Goal: Transaction & Acquisition: Book appointment/travel/reservation

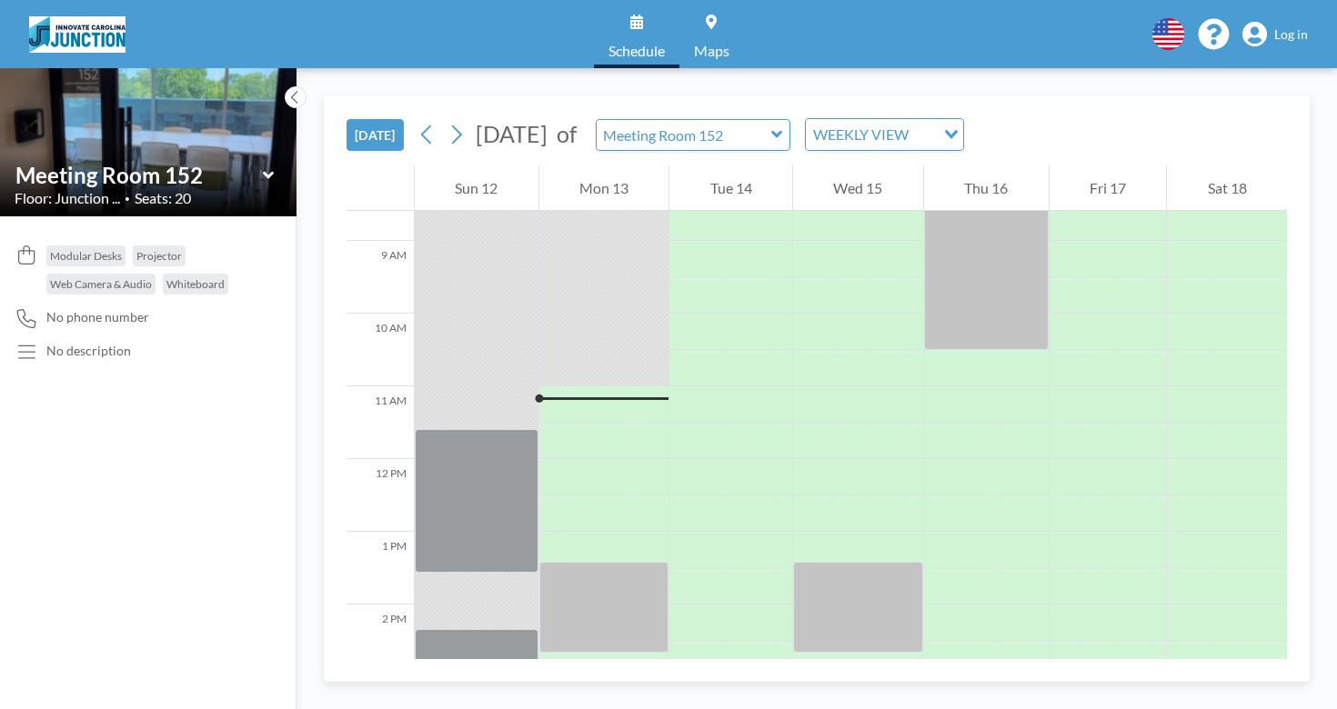
scroll to position [650, 0]
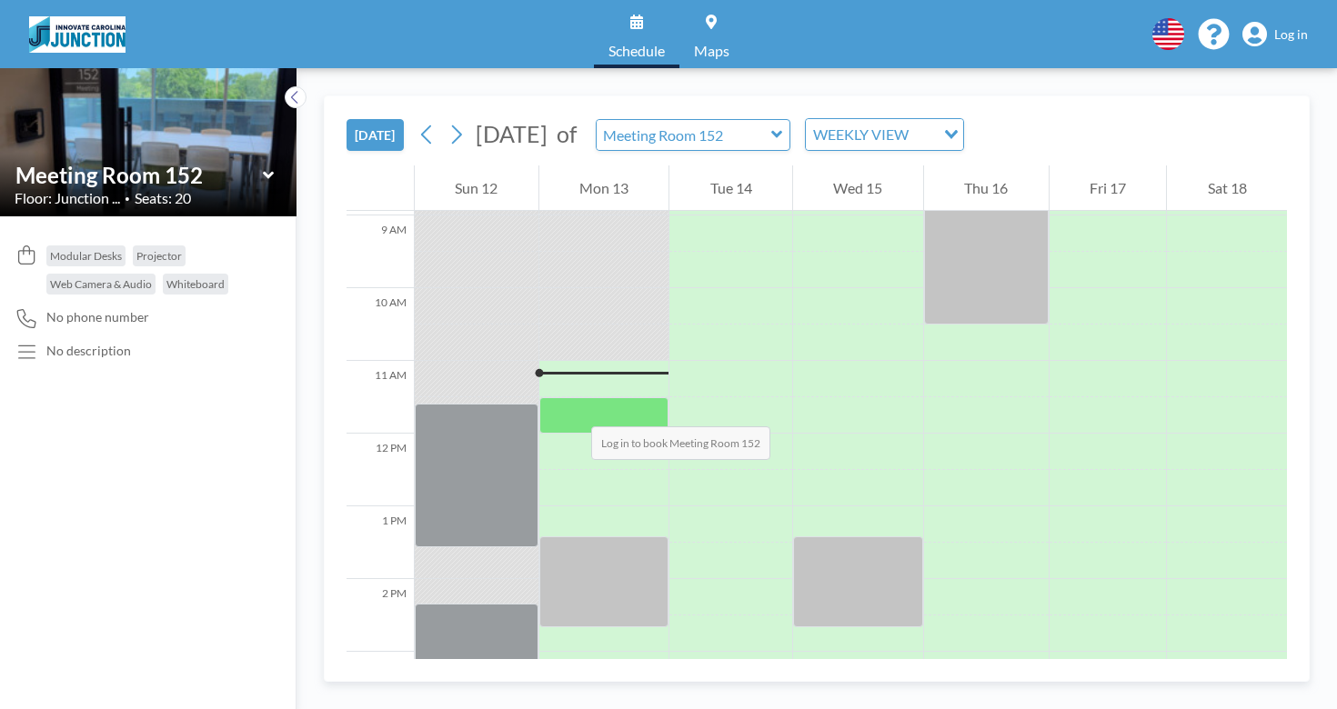
click at [573, 408] on div at bounding box center [604, 415] width 130 height 36
click at [580, 417] on div at bounding box center [604, 415] width 130 height 36
click at [1288, 26] on span "Log in" at bounding box center [1291, 34] width 34 height 16
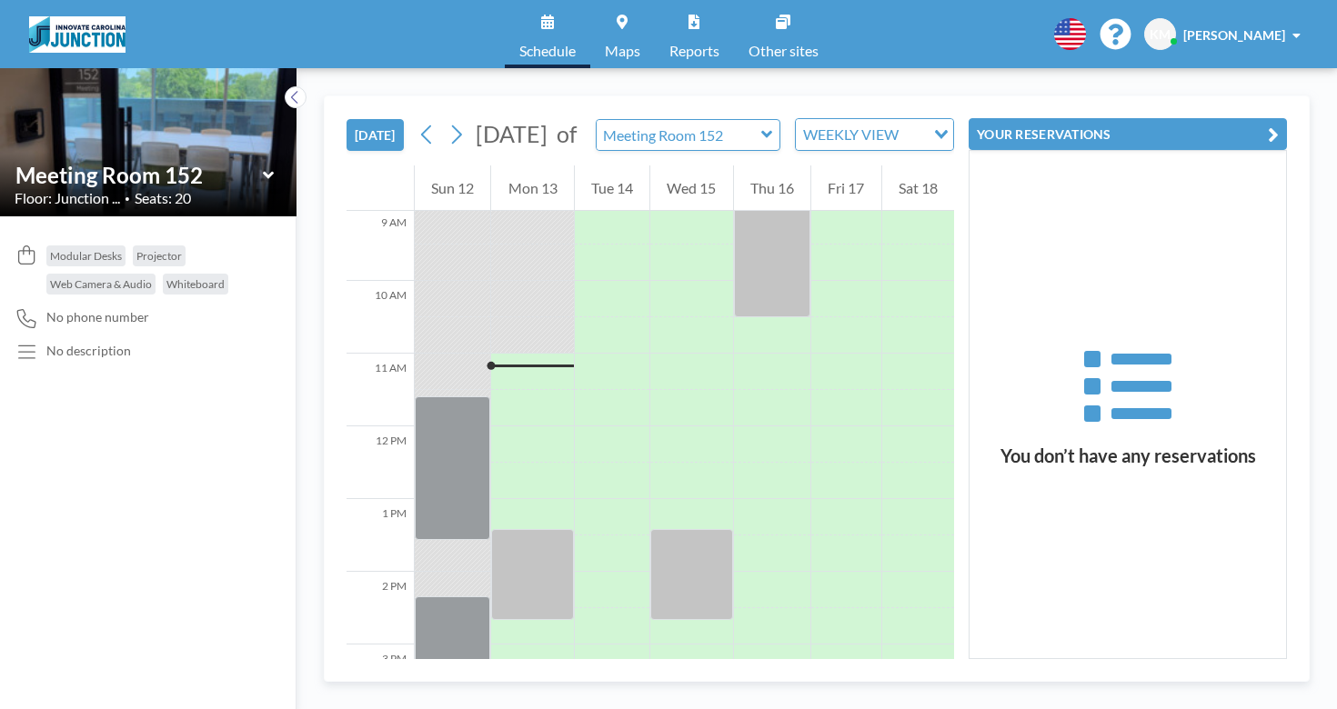
scroll to position [658, 0]
click at [515, 419] on div at bounding box center [532, 407] width 82 height 36
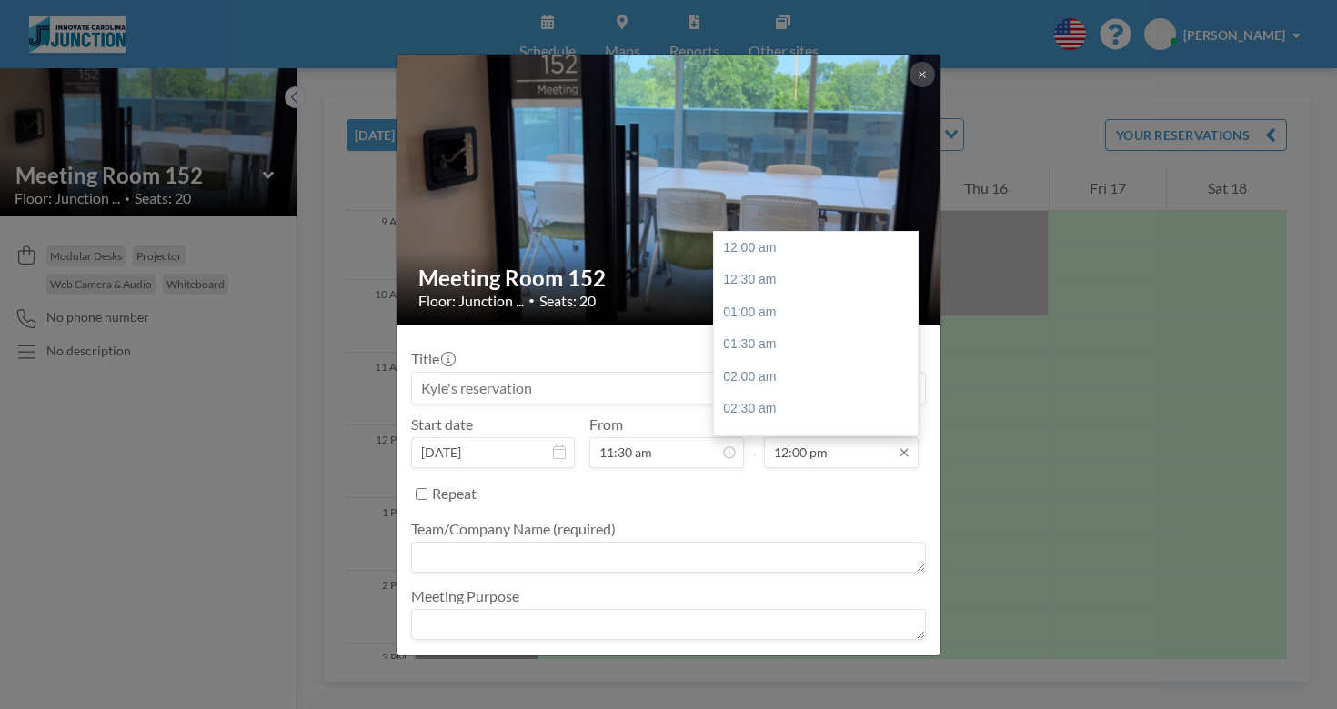
scroll to position [777, 0]
click at [798, 282] on div "12:30 pm" at bounding box center [816, 280] width 204 height 33
type input "12:30 pm"
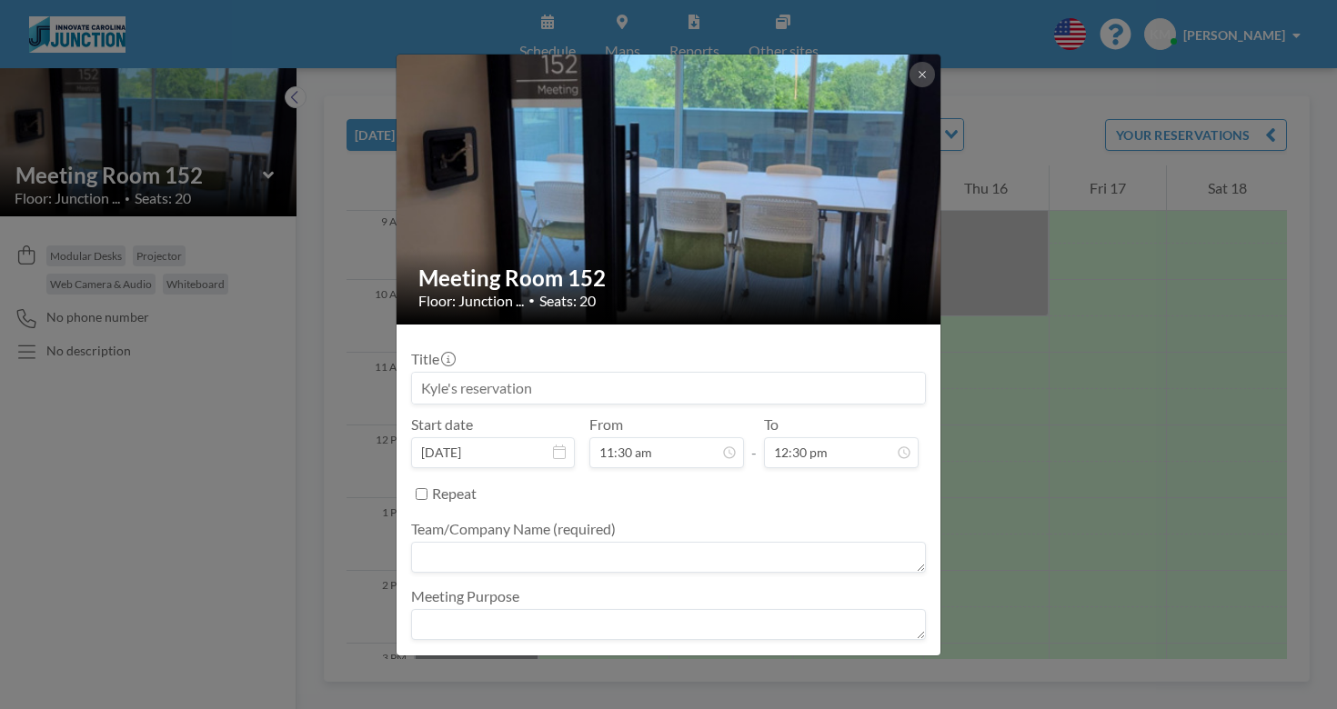
scroll to position [49, 0]
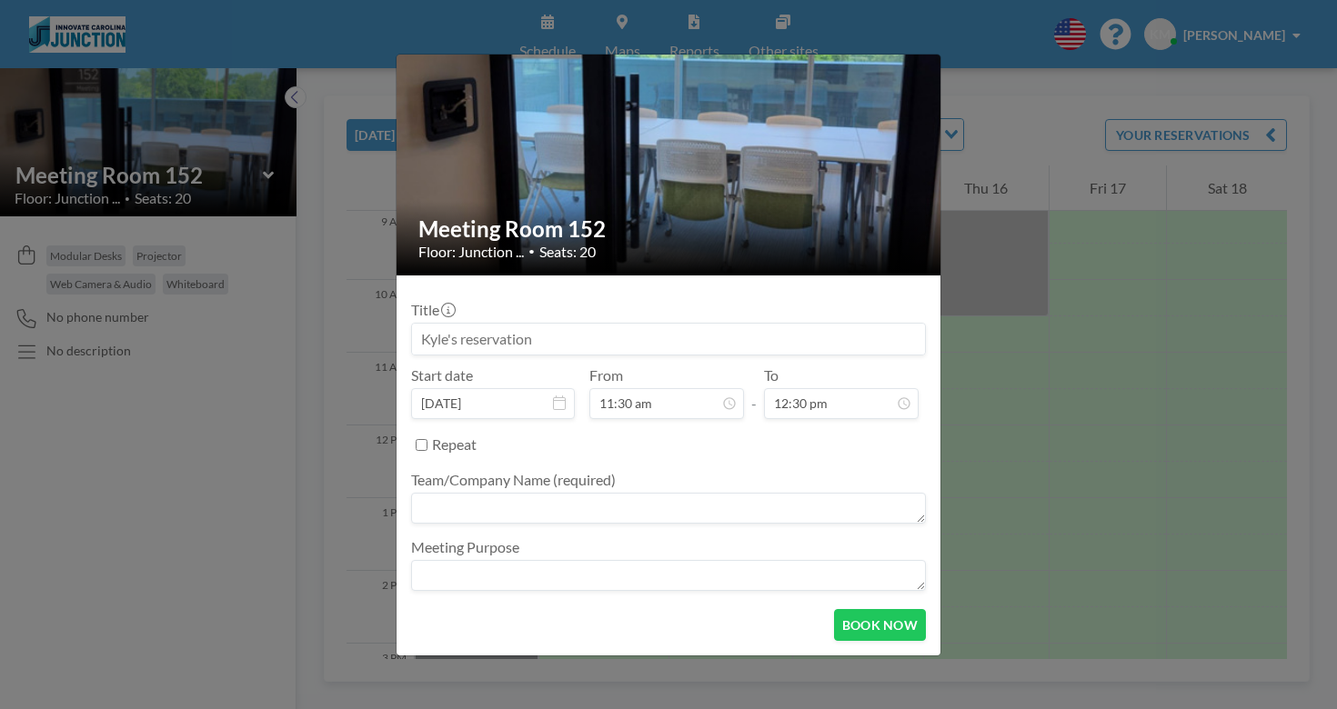
click at [566, 518] on textarea at bounding box center [668, 508] width 515 height 31
type textarea "dipg"
click at [889, 625] on button "BOOK NOW" at bounding box center [880, 625] width 92 height 32
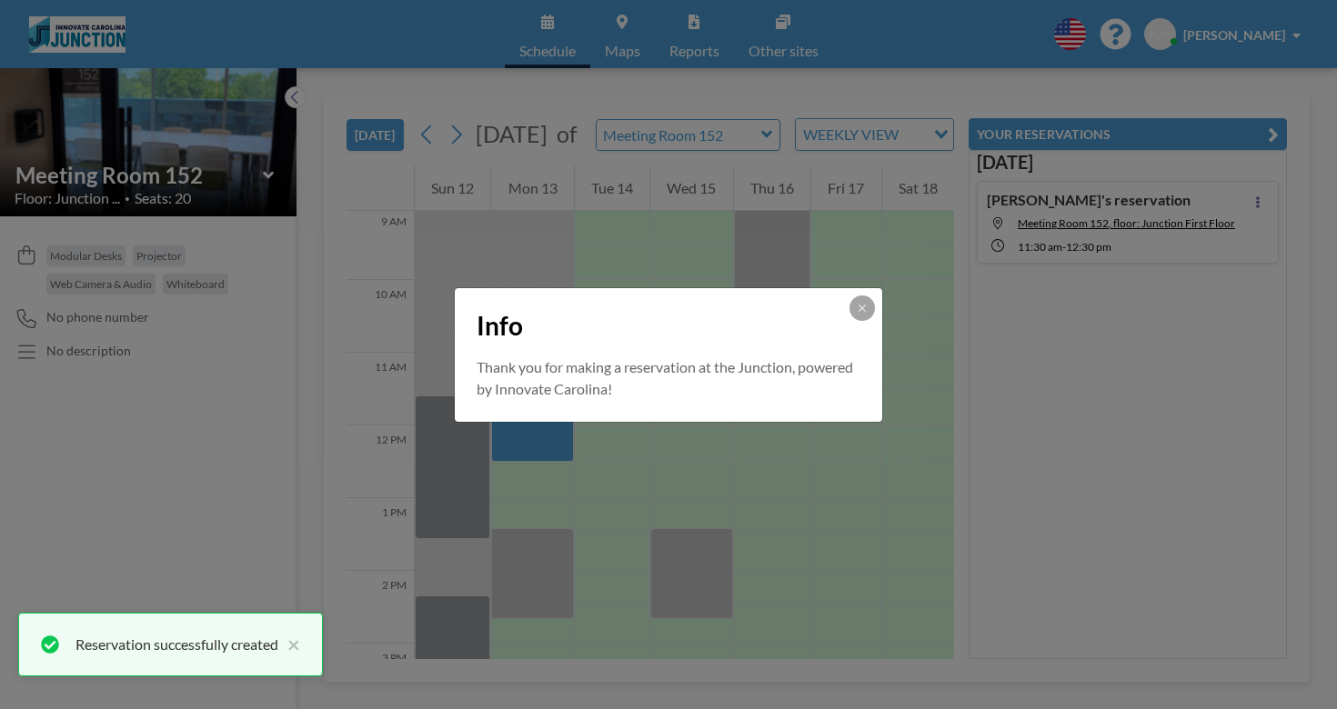
click at [273, 407] on div "Info Thank you for making a reservation at the Junction, powered by Innovate Ca…" at bounding box center [668, 354] width 1337 height 709
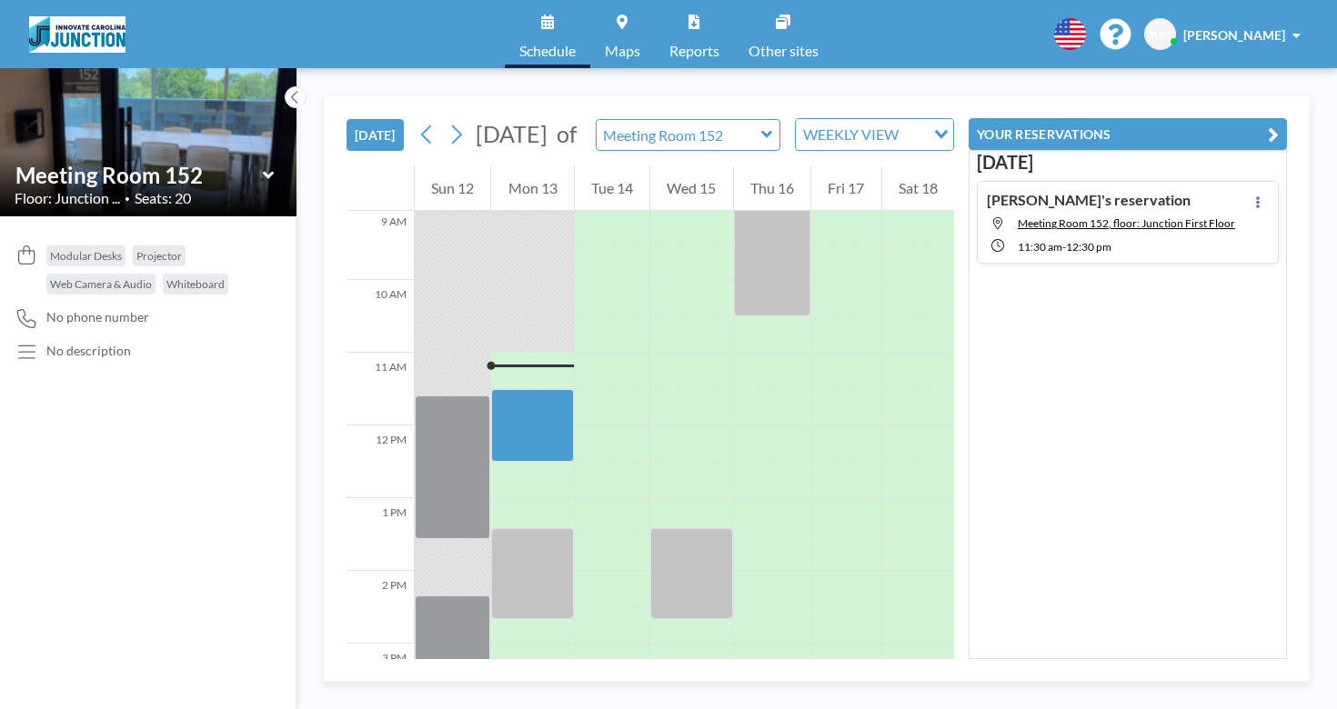
click at [1175, 45] on span "KM" at bounding box center [1160, 34] width 32 height 32
click at [1231, 102] on link "Profile" at bounding box center [1246, 87] width 162 height 36
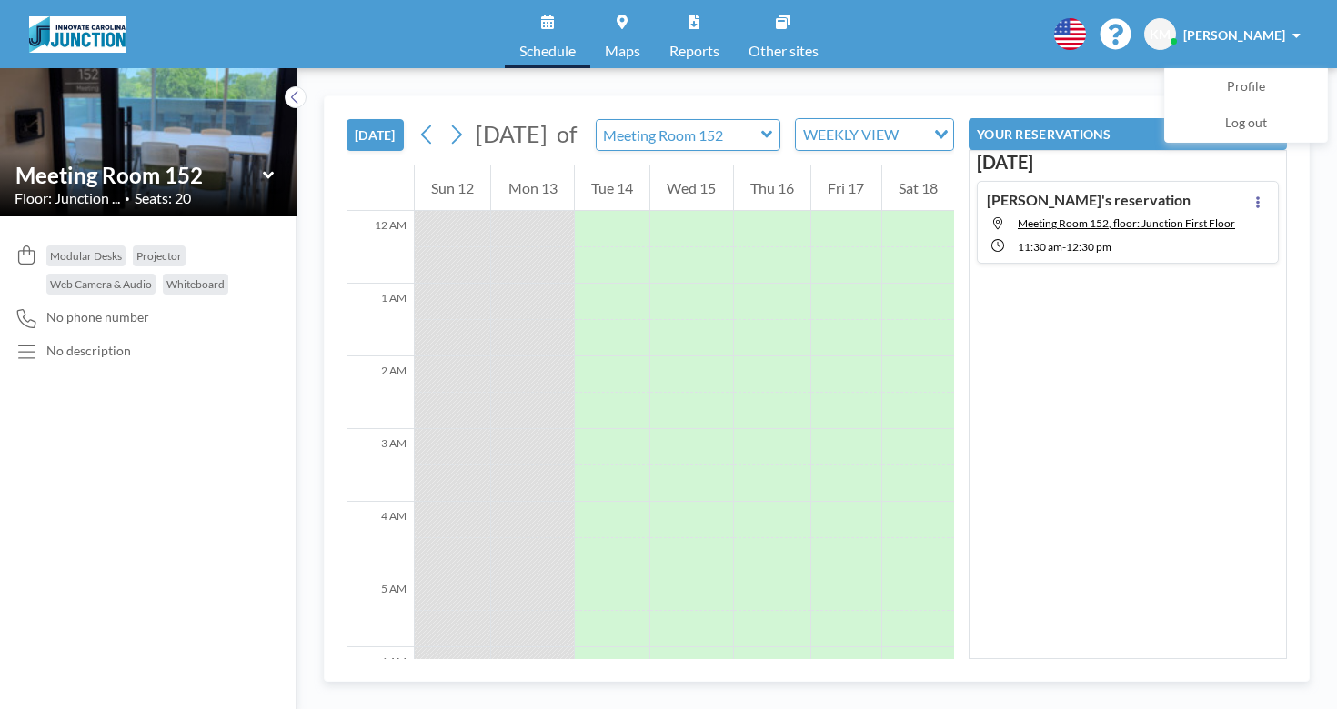
click at [775, 151] on div "Meeting Room 152" at bounding box center [688, 135] width 185 height 32
click at [768, 144] on icon at bounding box center [767, 134] width 12 height 18
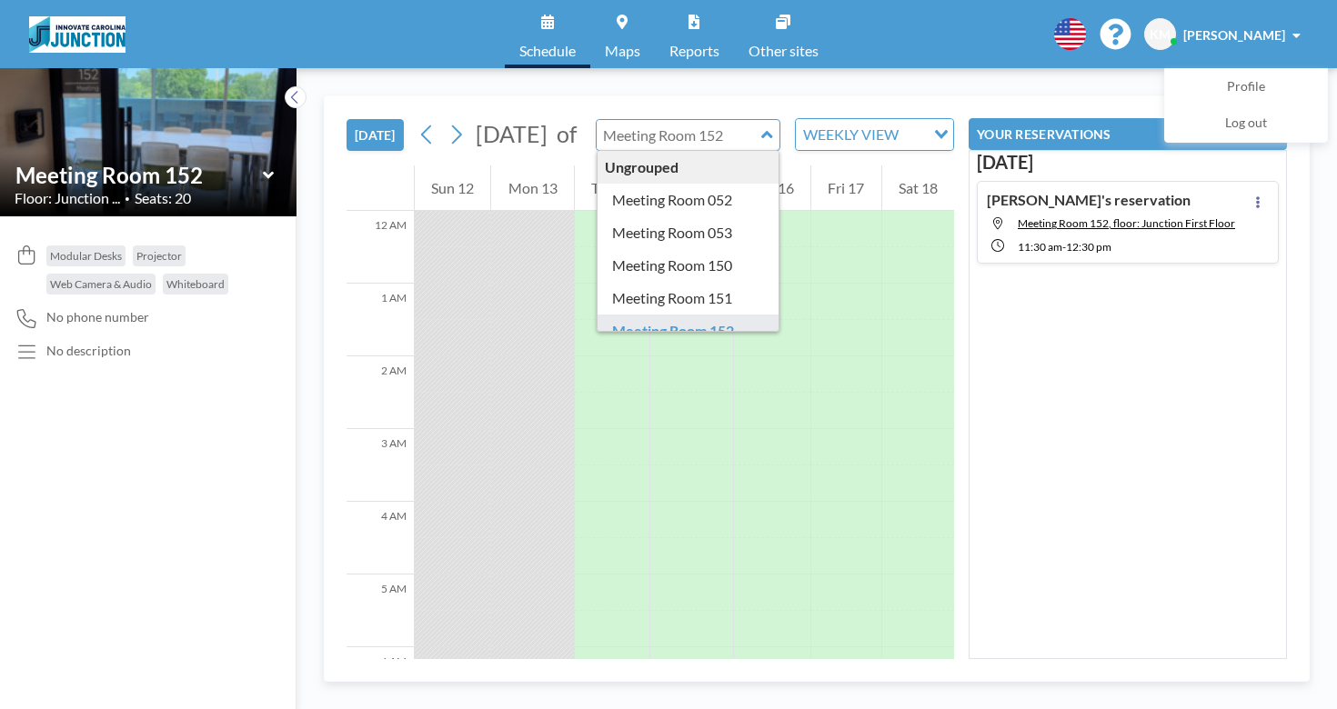
click at [379, 144] on button "[DATE]" at bounding box center [374, 135] width 57 height 32
click at [421, 140] on icon at bounding box center [426, 134] width 17 height 27
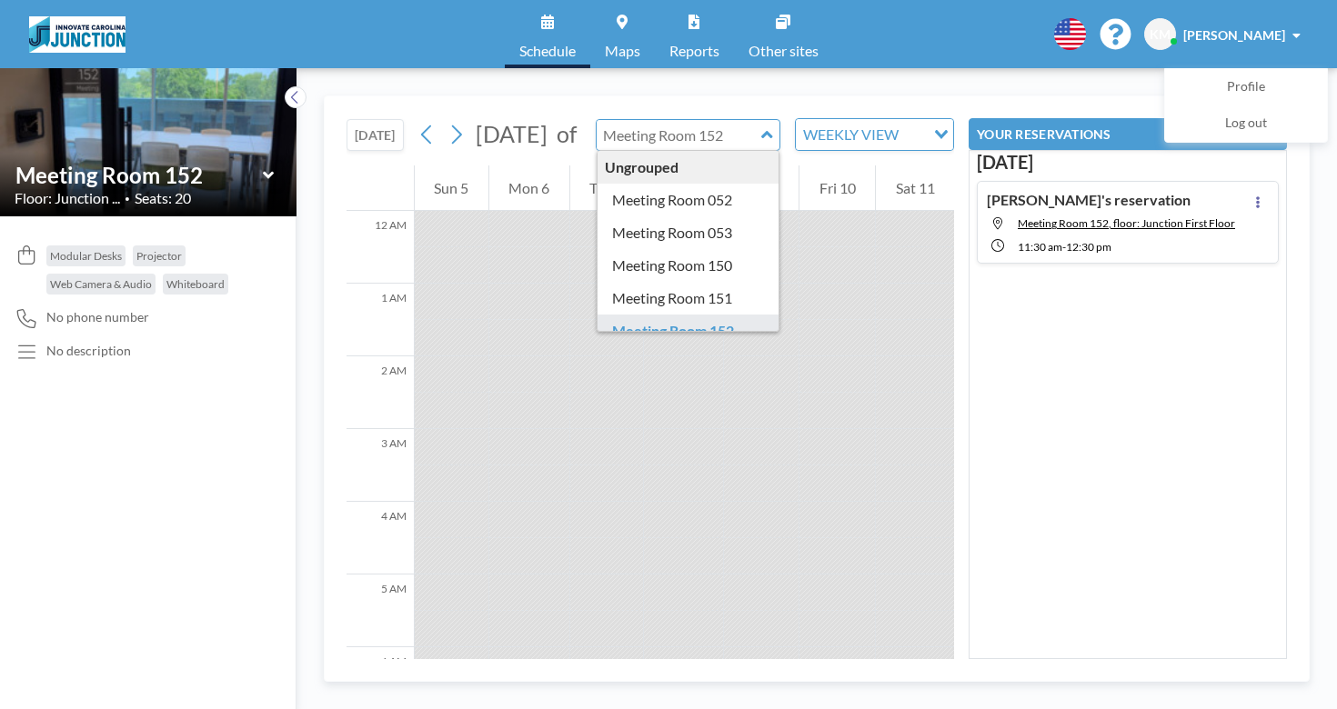
click at [389, 151] on button "[DATE]" at bounding box center [374, 135] width 57 height 32
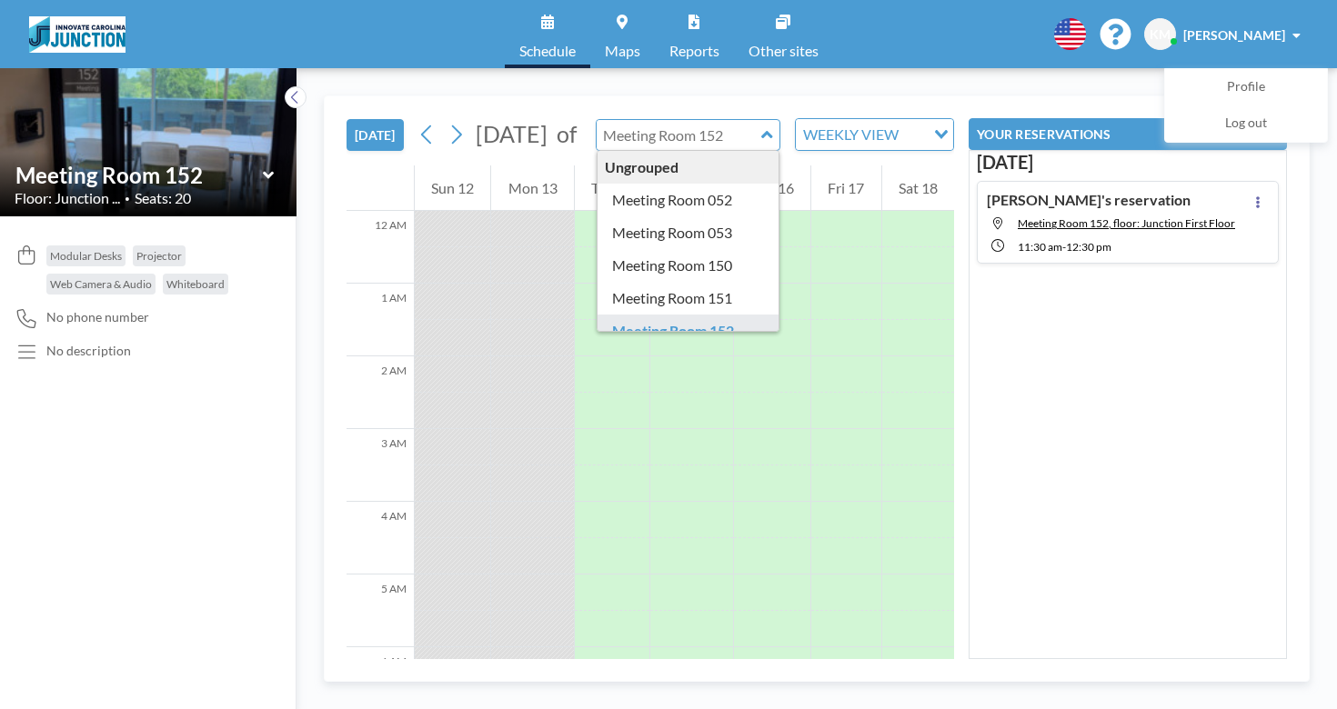
click at [599, 99] on div "TODAY October 2025 of Ungrouped Meeting Room 052 Meeting Room 053 Meeting Room …" at bounding box center [649, 130] width 607 height 69
click at [765, 138] on icon at bounding box center [766, 134] width 11 height 7
type input "Meeting Room 152"
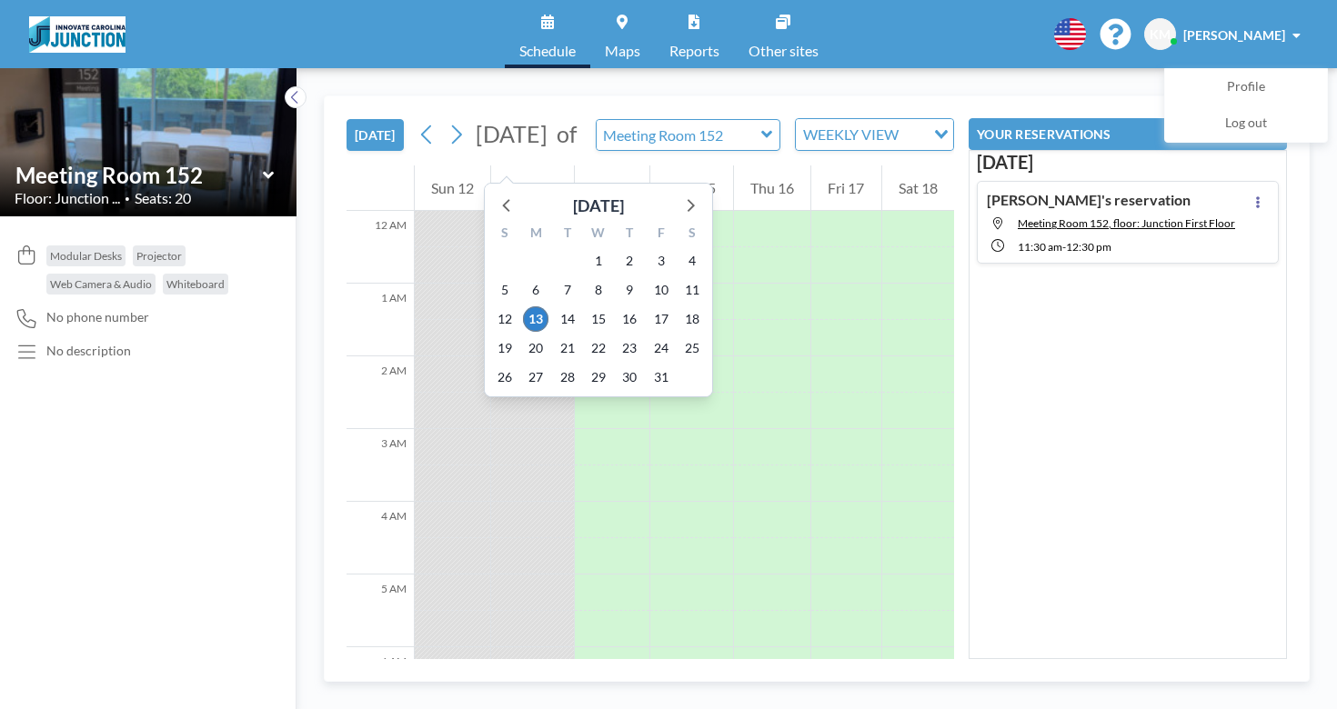
click at [521, 147] on span "[DATE]" at bounding box center [512, 133] width 72 height 27
click at [684, 203] on icon at bounding box center [689, 205] width 24 height 24
click at [624, 294] on span "8" at bounding box center [629, 289] width 25 height 25
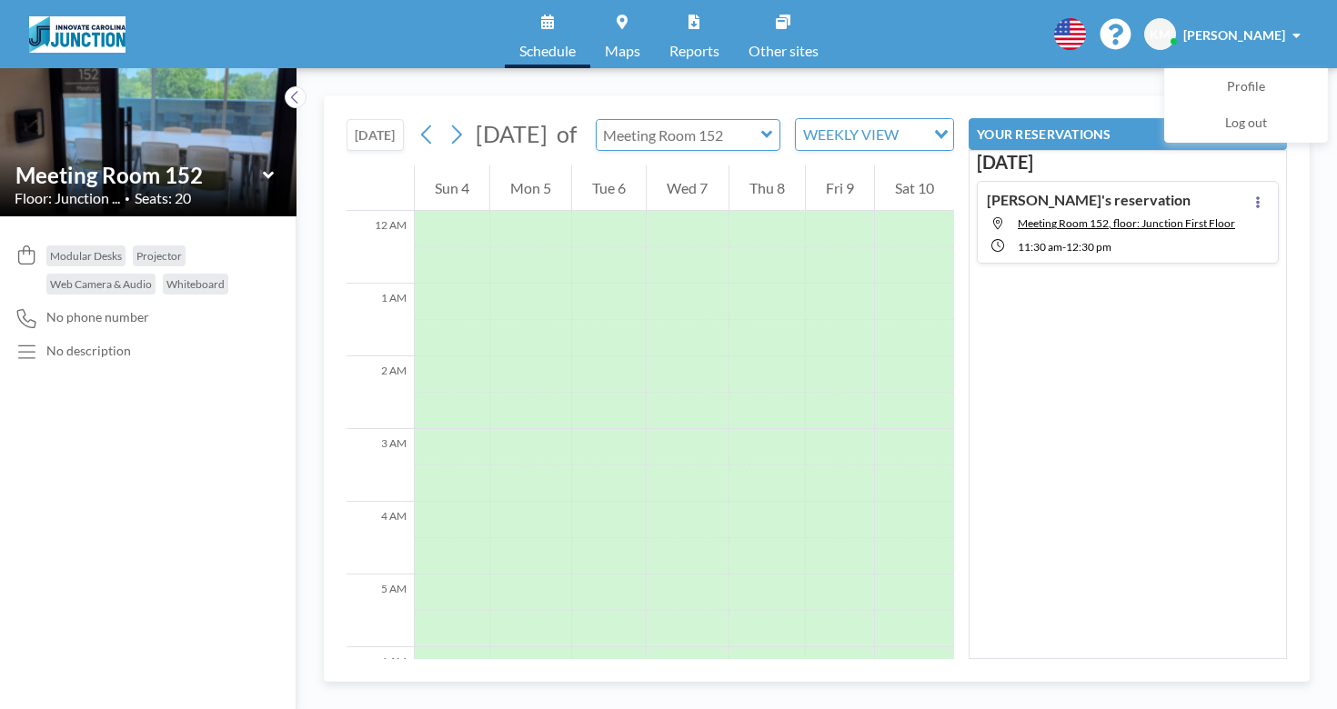
click at [718, 141] on input "text" at bounding box center [679, 135] width 165 height 30
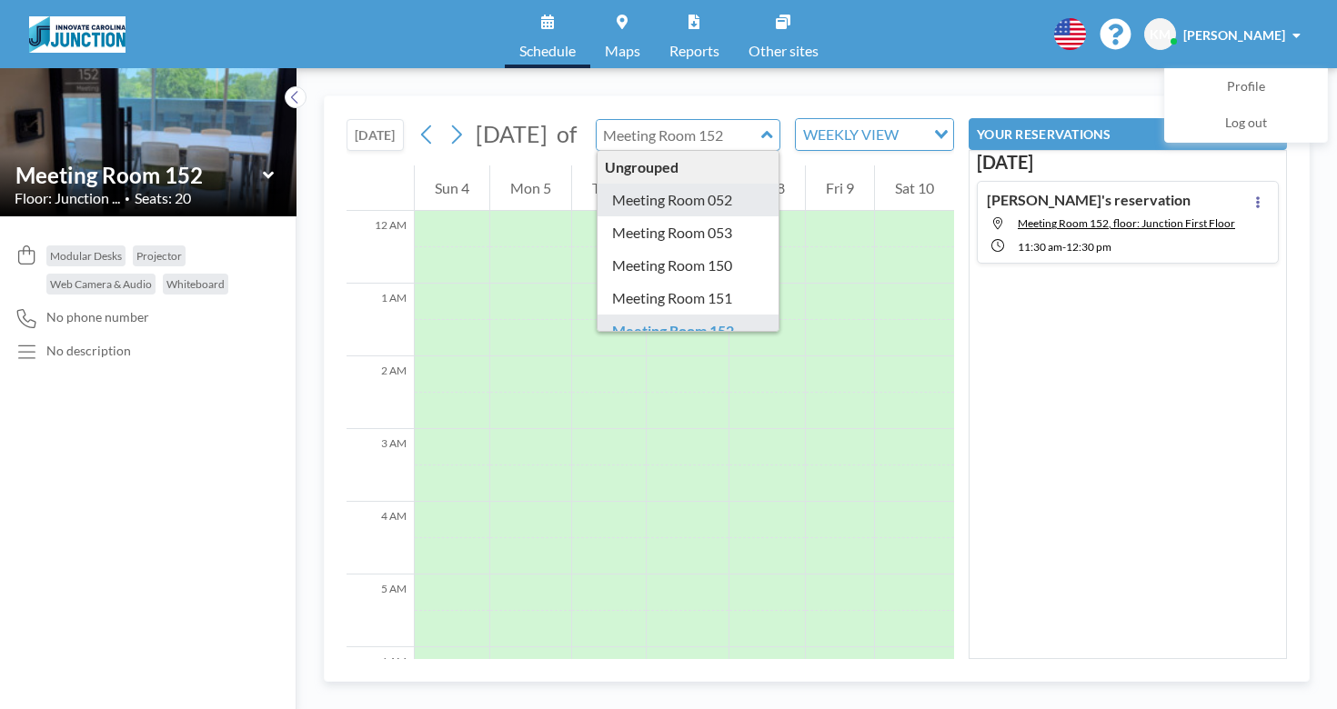
type input "Meeting Room 152"
